Goal: Task Accomplishment & Management: Complete application form

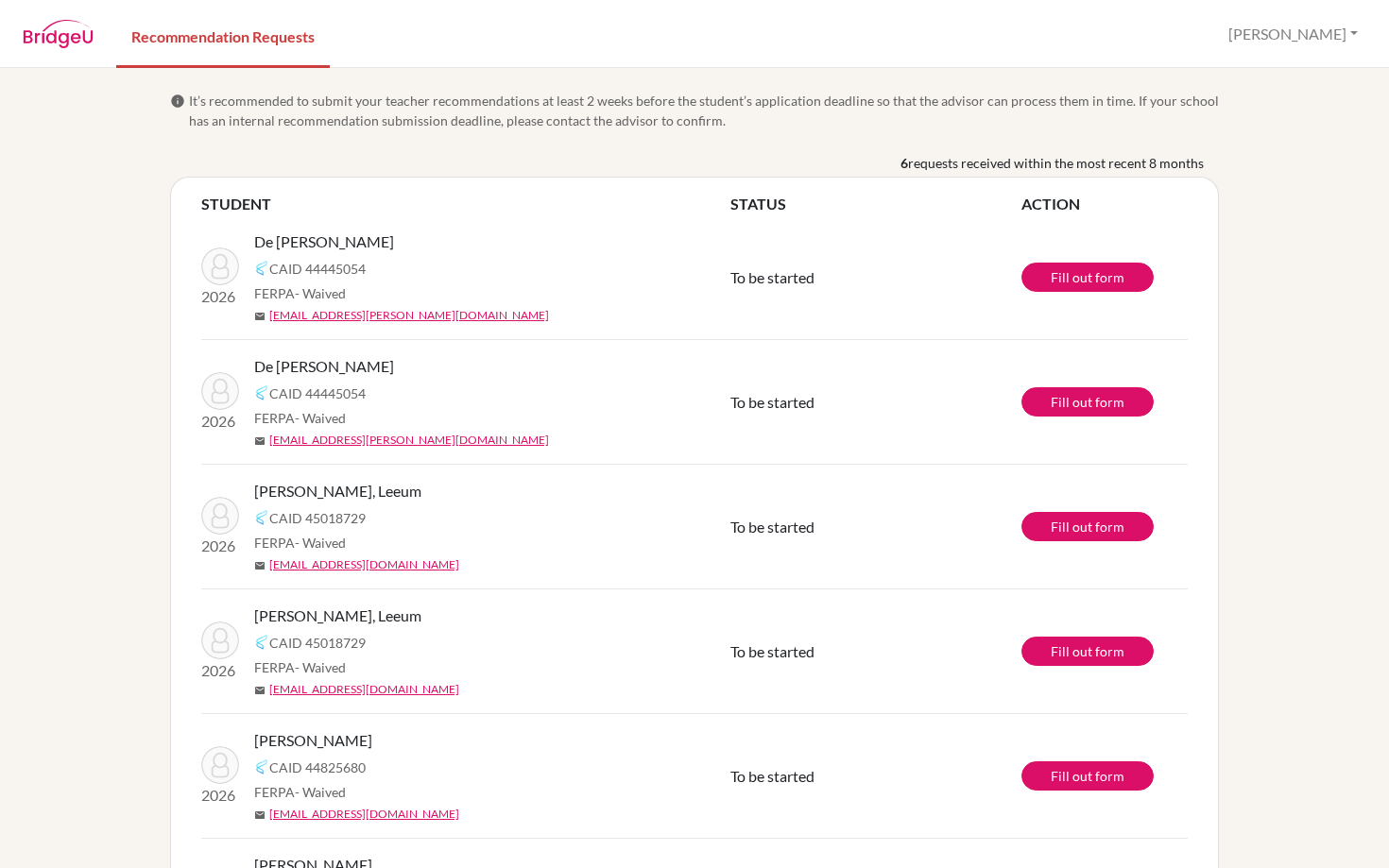
scroll to position [133, 0]
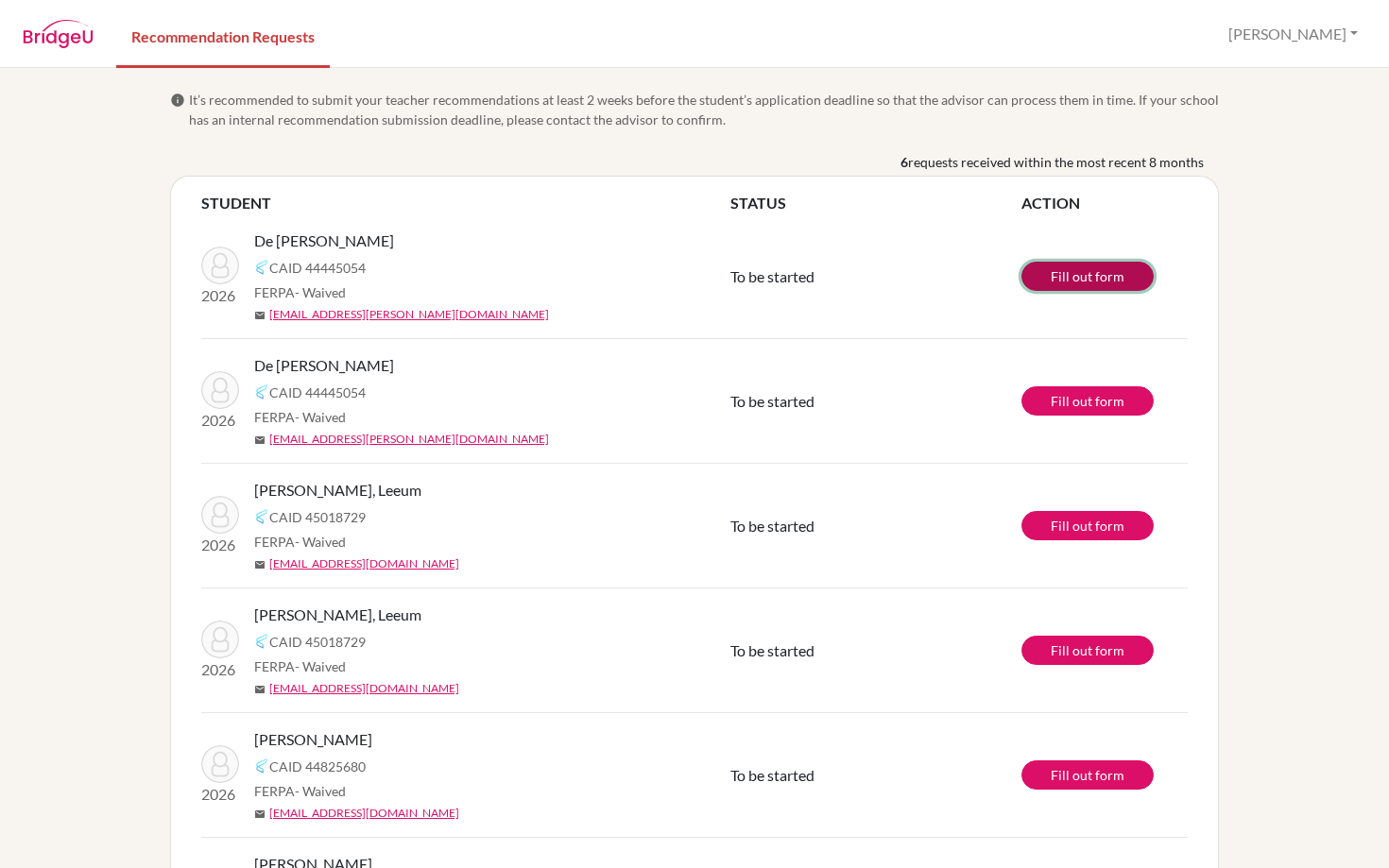
click at [1075, 263] on link "Fill out form" at bounding box center [1087, 276] width 132 height 29
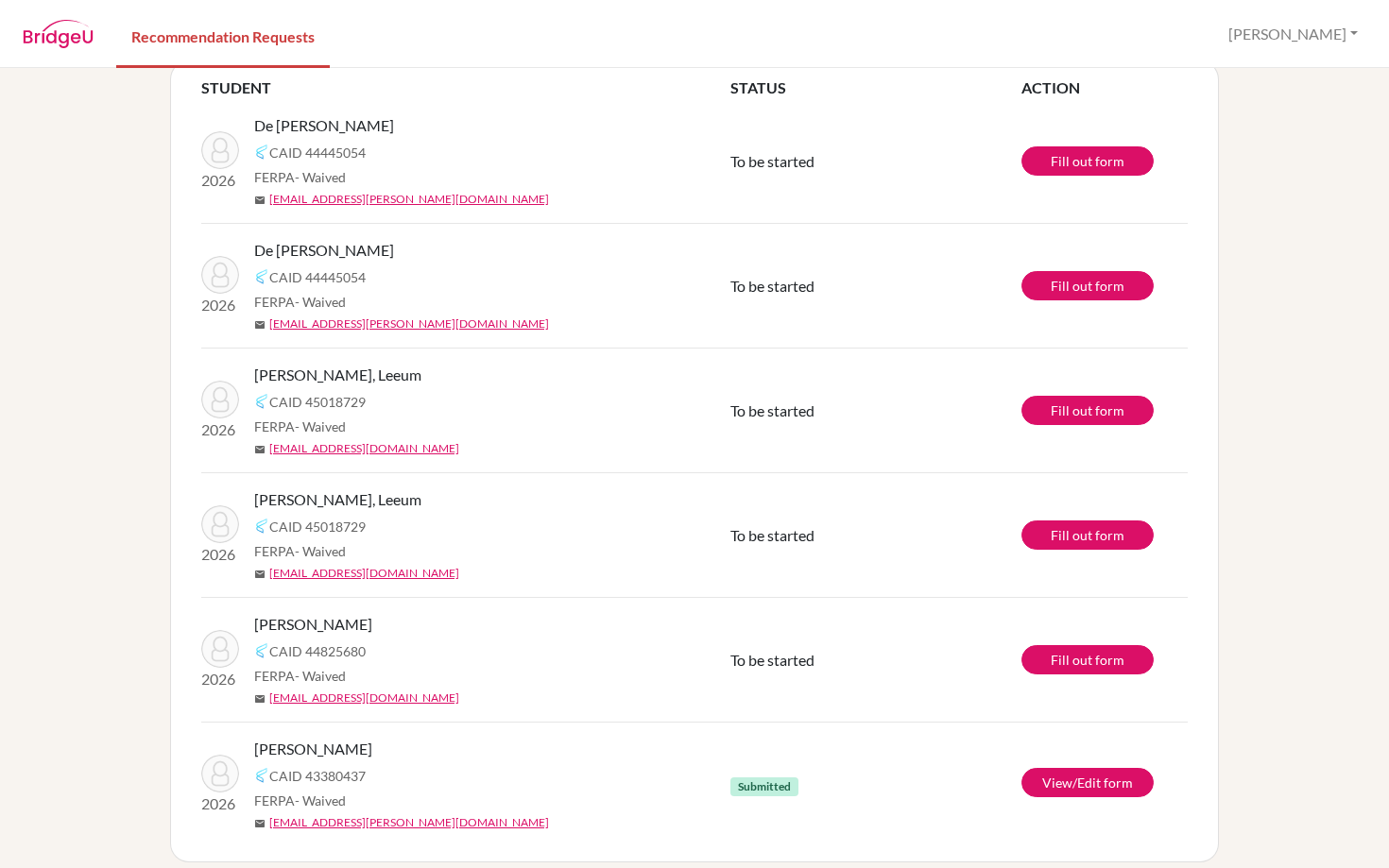
scroll to position [133, 0]
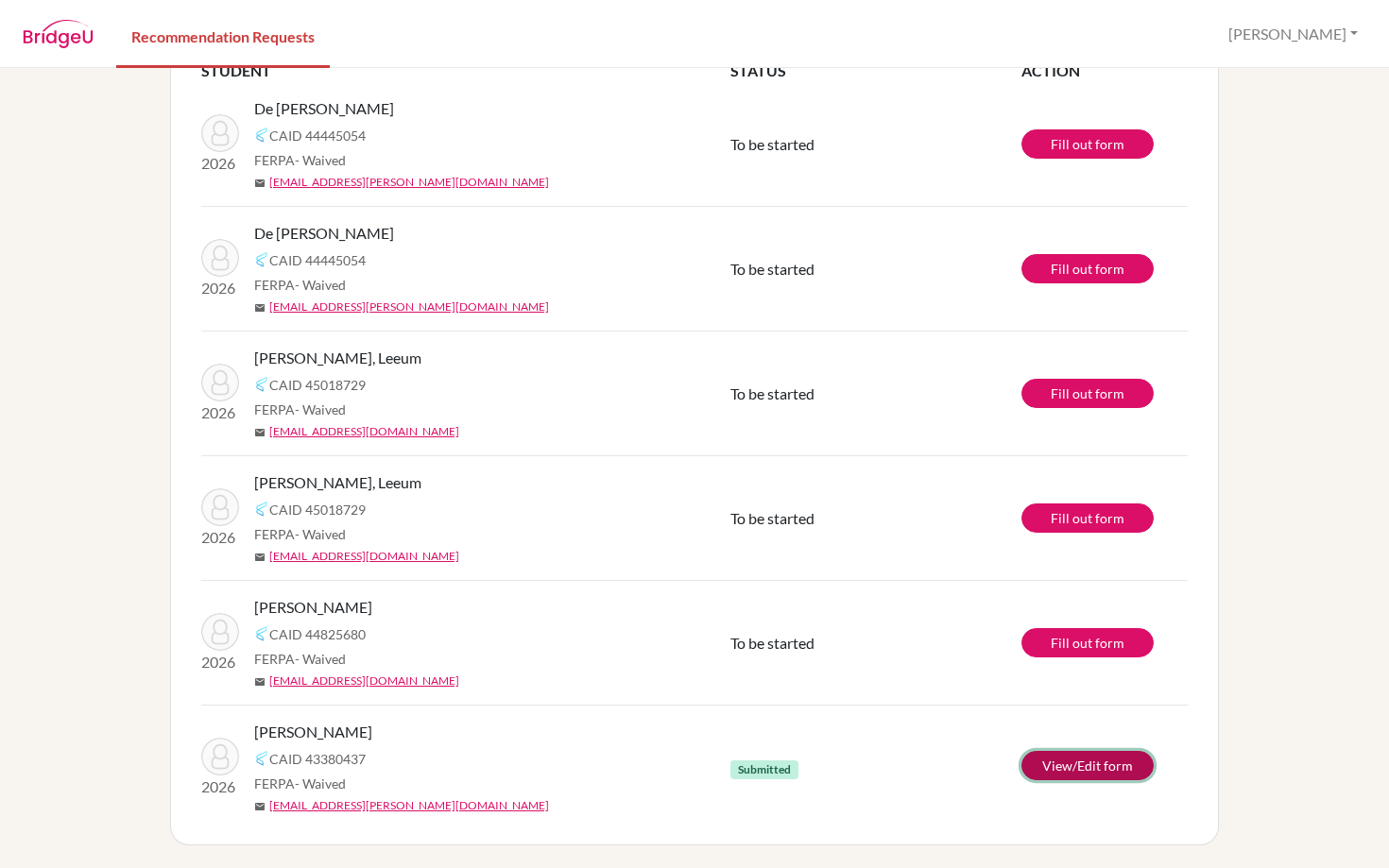
click at [1060, 769] on link "View/Edit form" at bounding box center [1087, 765] width 132 height 29
click at [1058, 763] on link "View/Edit form" at bounding box center [1087, 765] width 132 height 29
click at [1097, 637] on link "Fill out form" at bounding box center [1087, 643] width 132 height 29
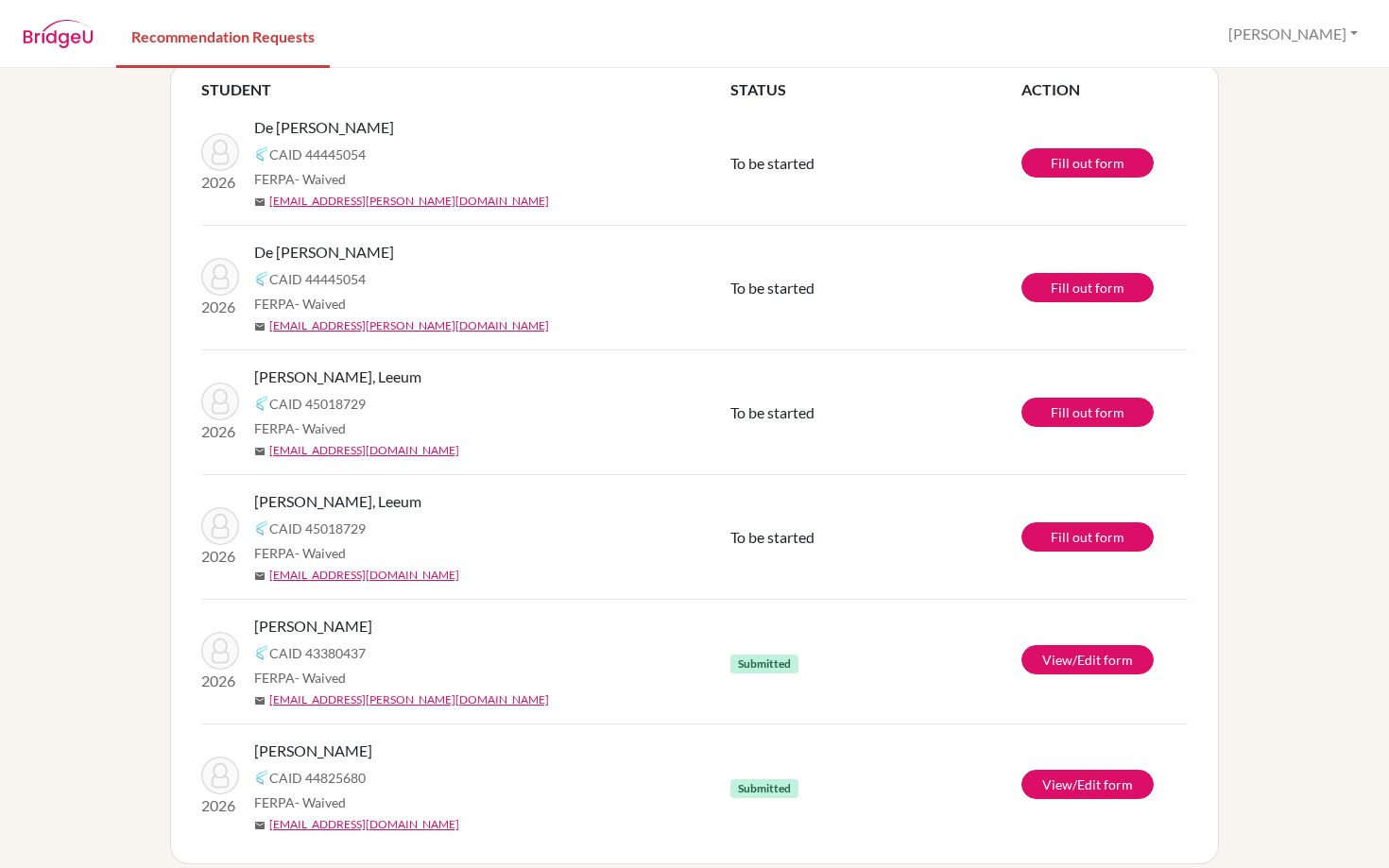
scroll to position [108, 0]
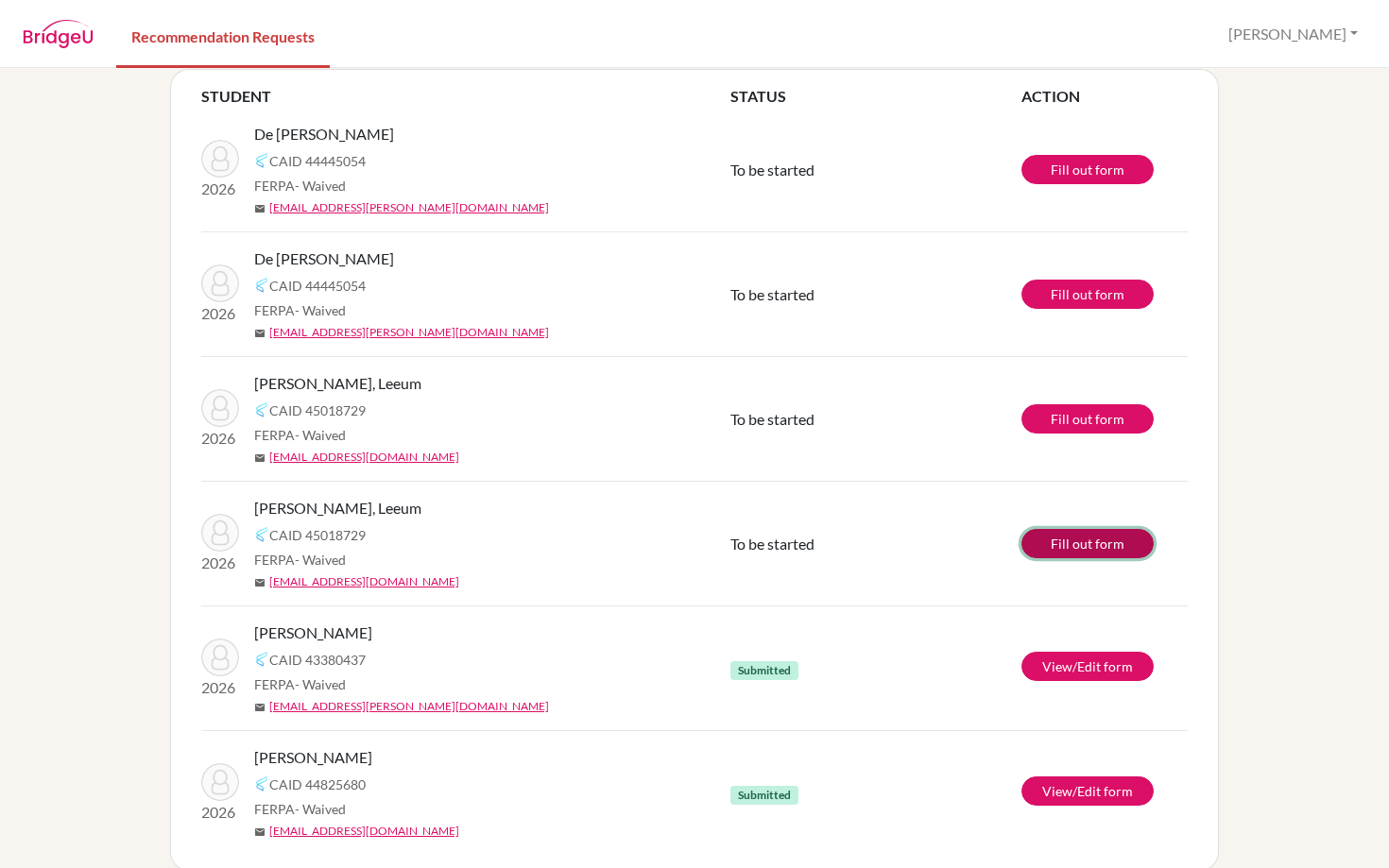
click at [1070, 540] on link "Fill out form" at bounding box center [1087, 544] width 132 height 29
click at [1069, 288] on link "Fill out form" at bounding box center [1087, 294] width 132 height 29
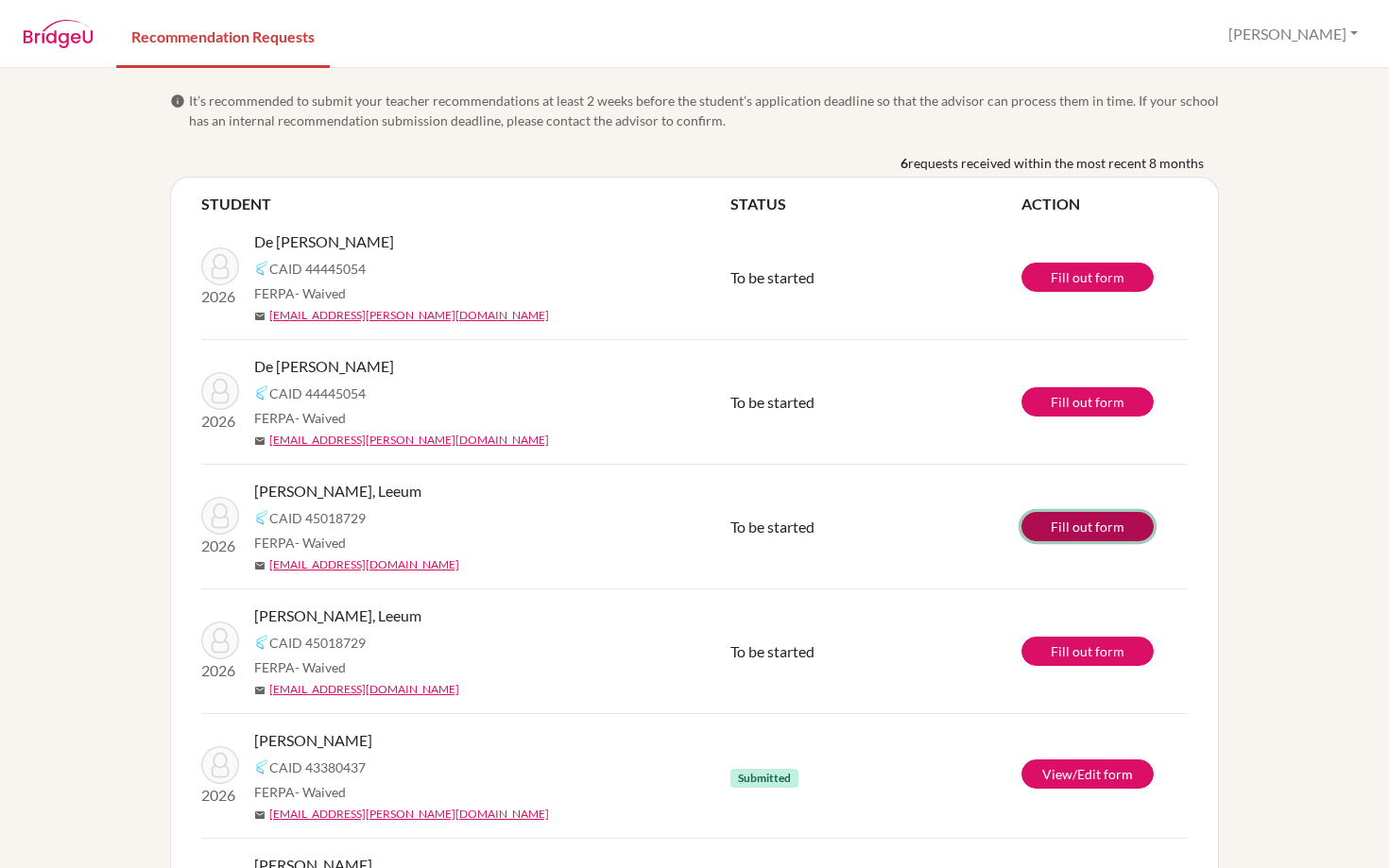
click at [1059, 519] on link "Fill out form" at bounding box center [1087, 526] width 132 height 29
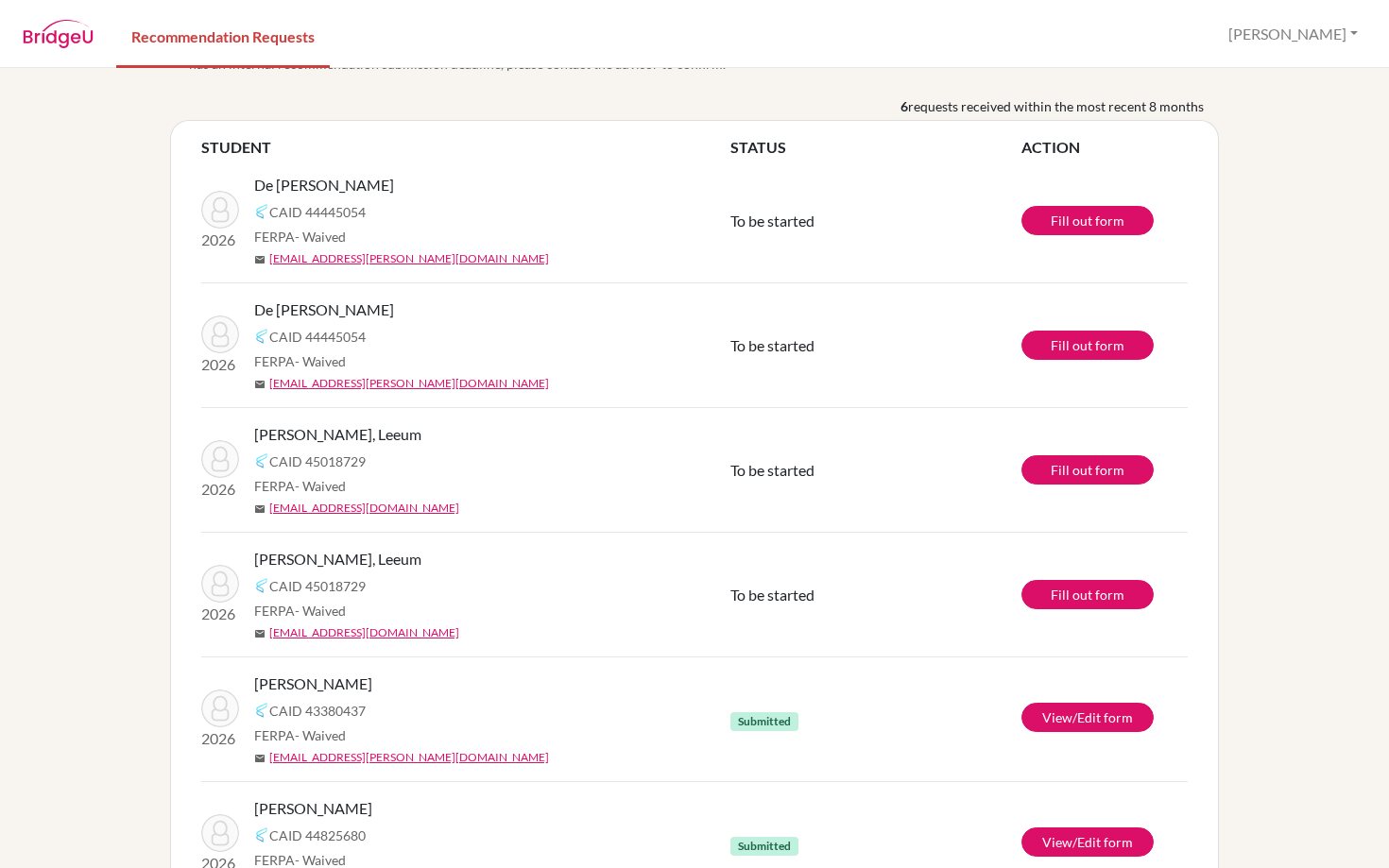
scroll to position [53, 0]
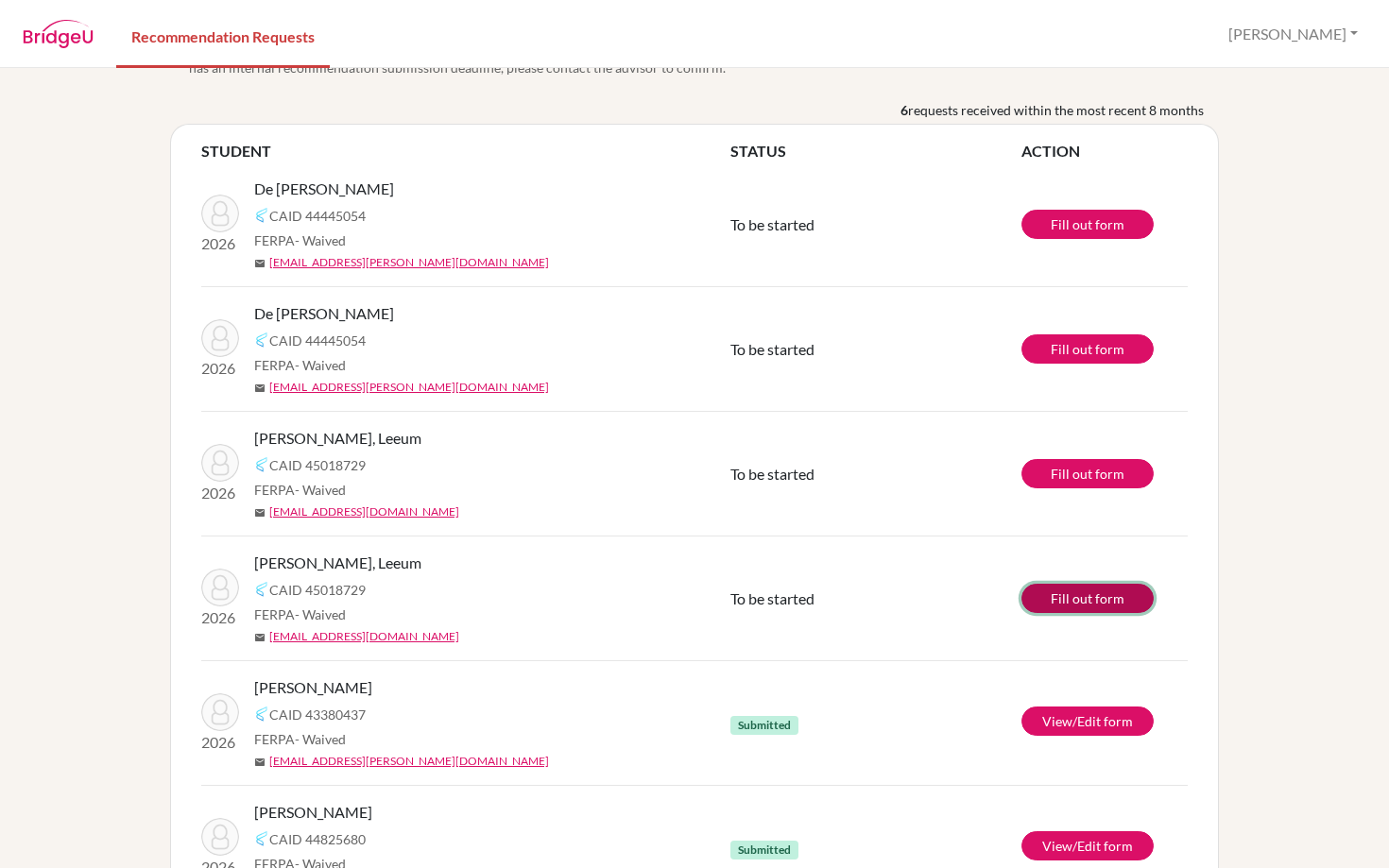
click at [1083, 593] on link "Fill out form" at bounding box center [1087, 599] width 132 height 29
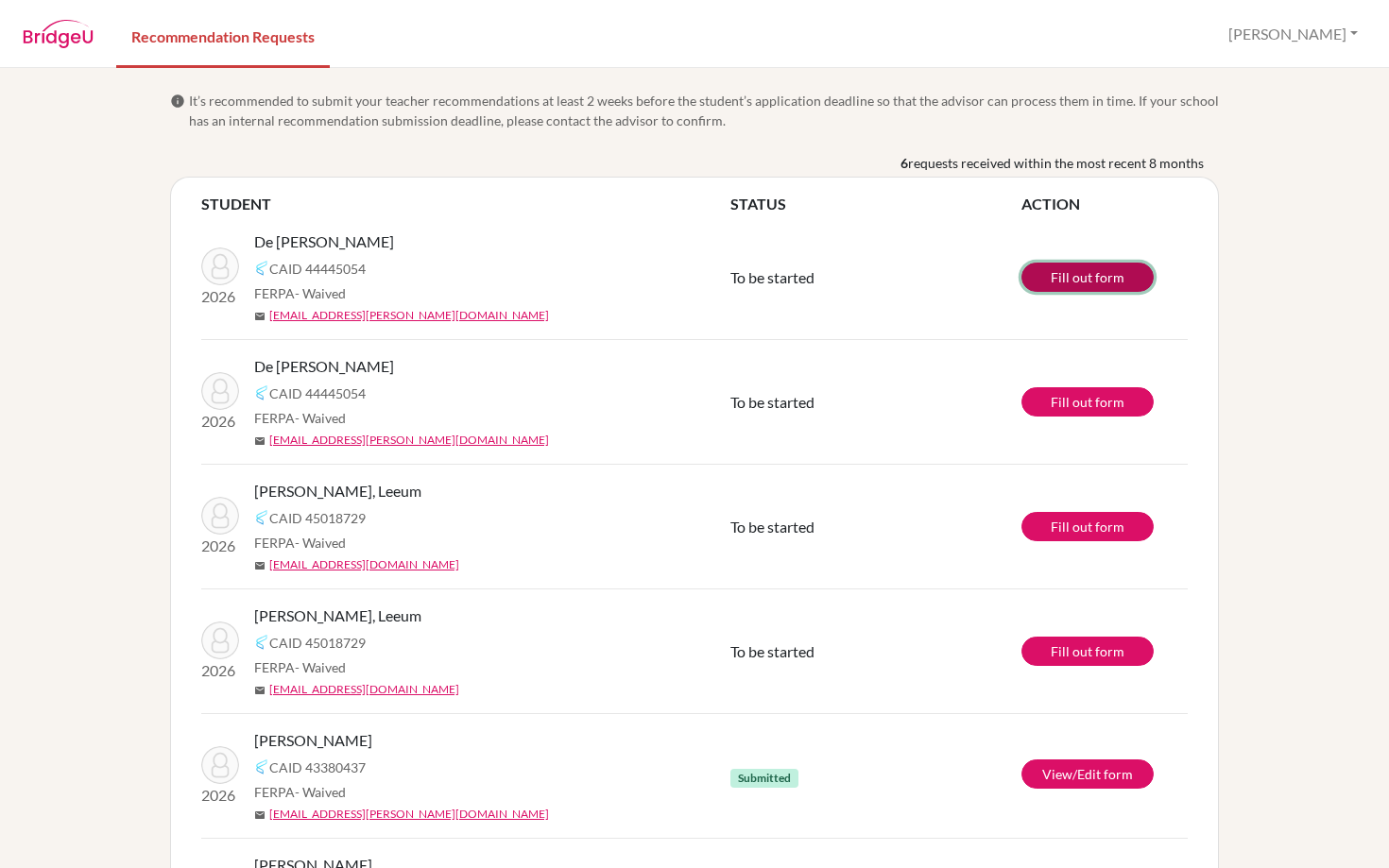
click at [1059, 277] on link "Fill out form" at bounding box center [1087, 277] width 132 height 29
click at [1081, 399] on link "Fill out form" at bounding box center [1087, 402] width 132 height 29
click at [1081, 525] on link "Fill out form" at bounding box center [1087, 526] width 132 height 29
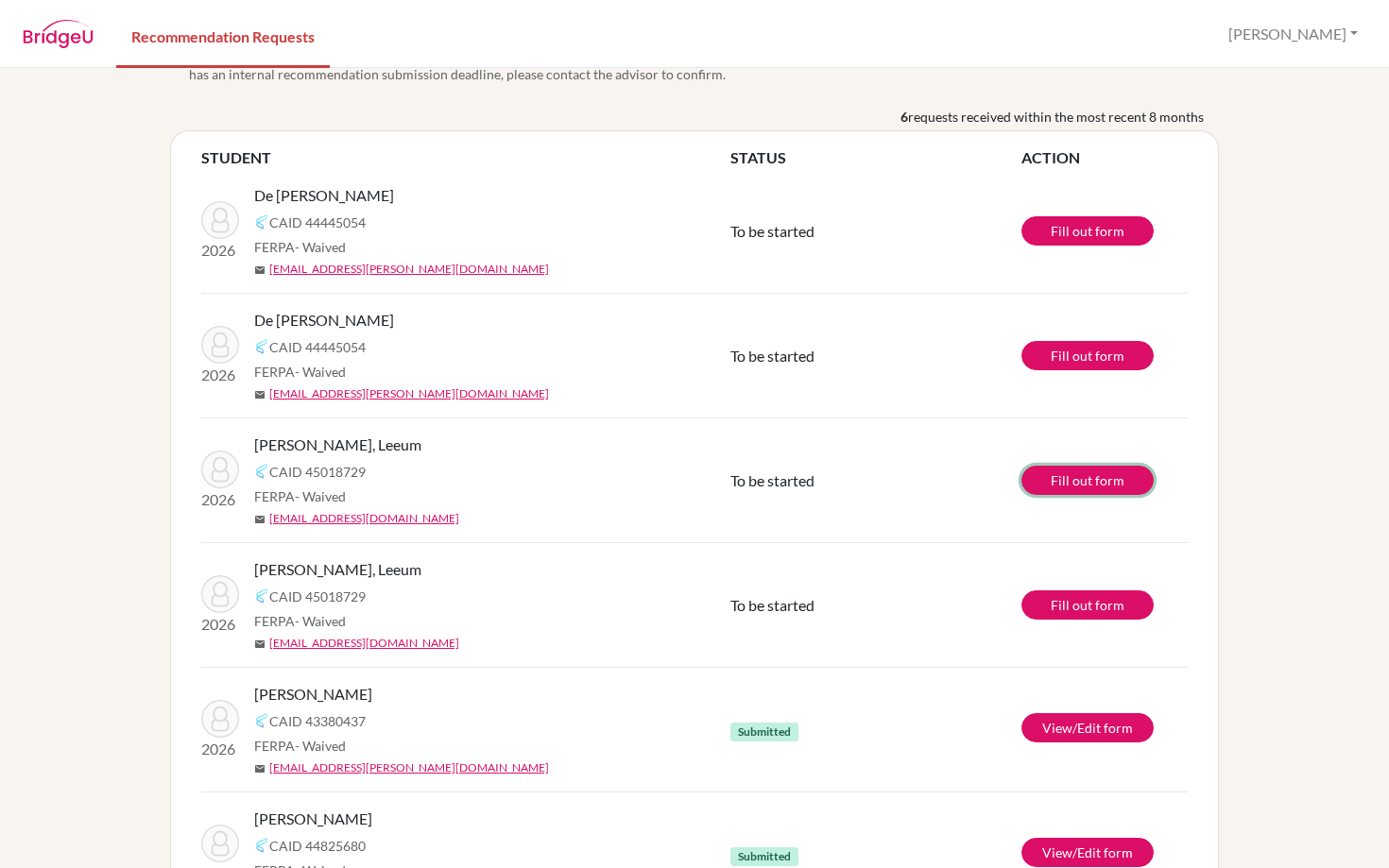
scroll to position [133, 0]
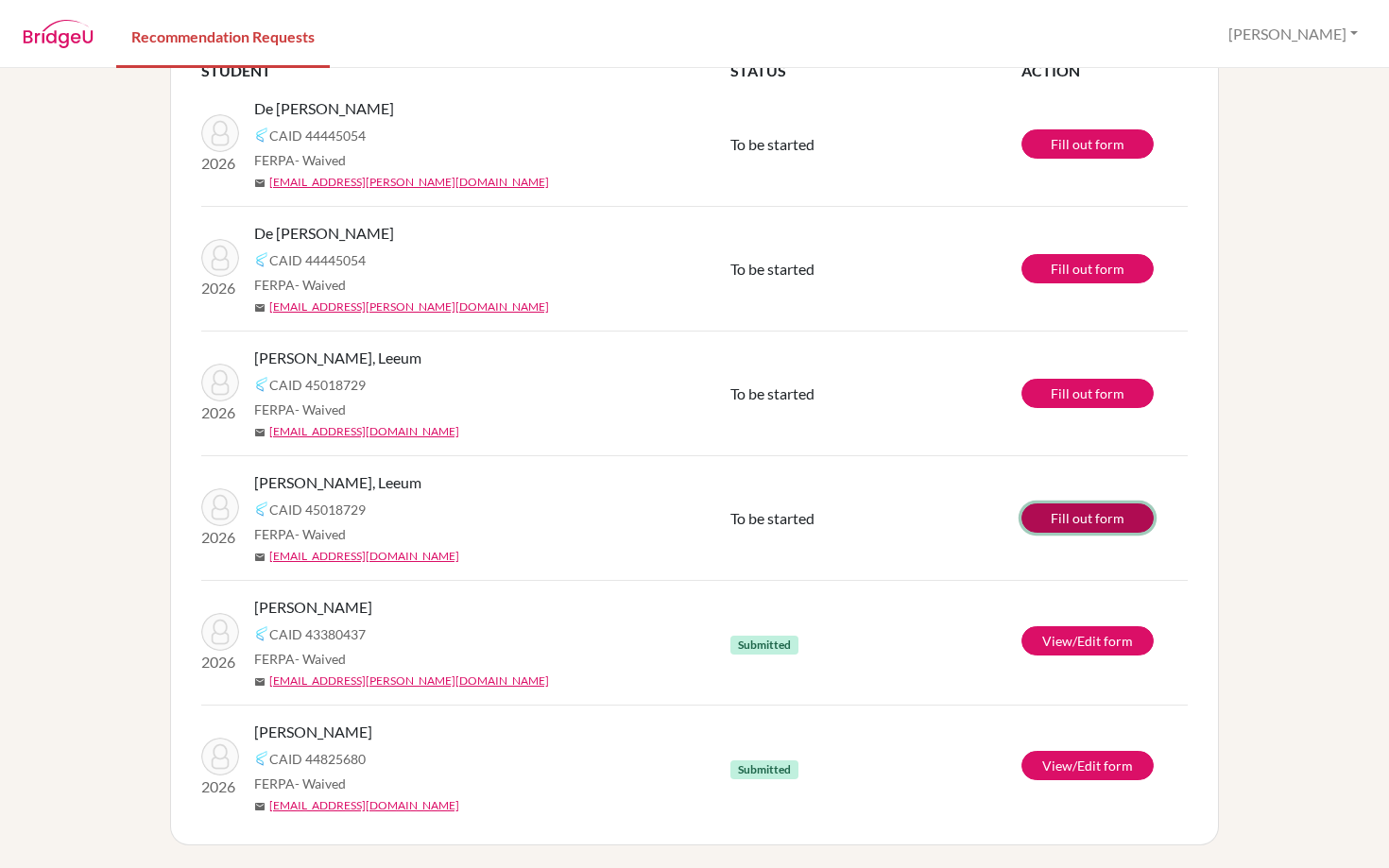
click at [1049, 522] on link "Fill out form" at bounding box center [1087, 518] width 132 height 29
